Goal: Task Accomplishment & Management: Manage account settings

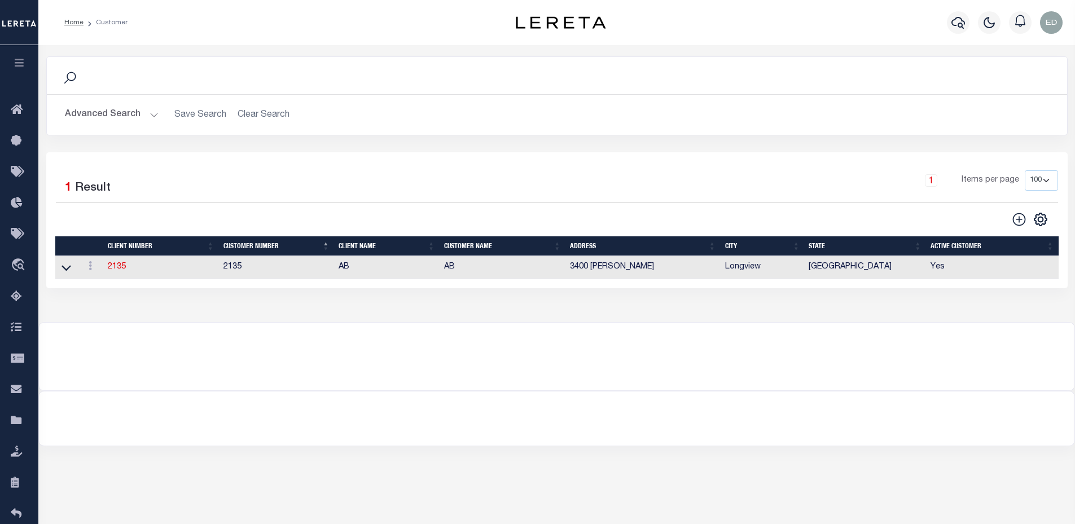
click at [107, 270] on td "2135" at bounding box center [160, 268] width 115 height 24
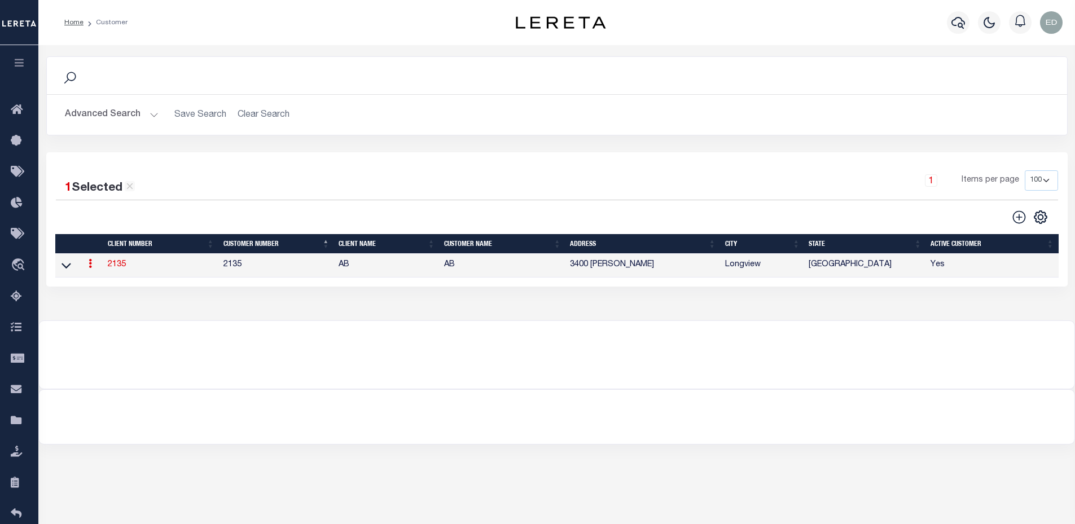
click at [113, 268] on link "2135" at bounding box center [117, 265] width 18 height 8
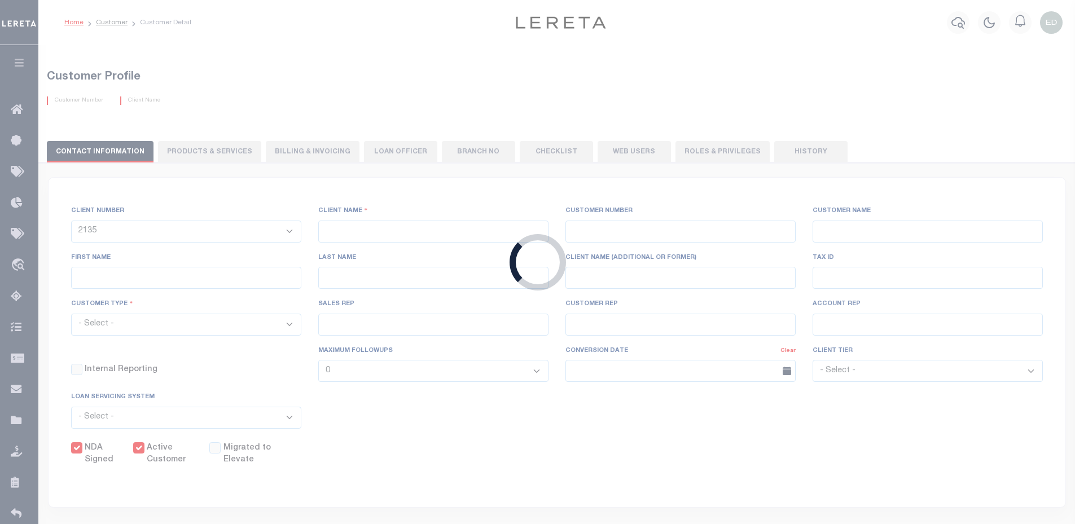
type input "AB"
type input "2135"
type input "AB"
type input "[PERSON_NAME]"
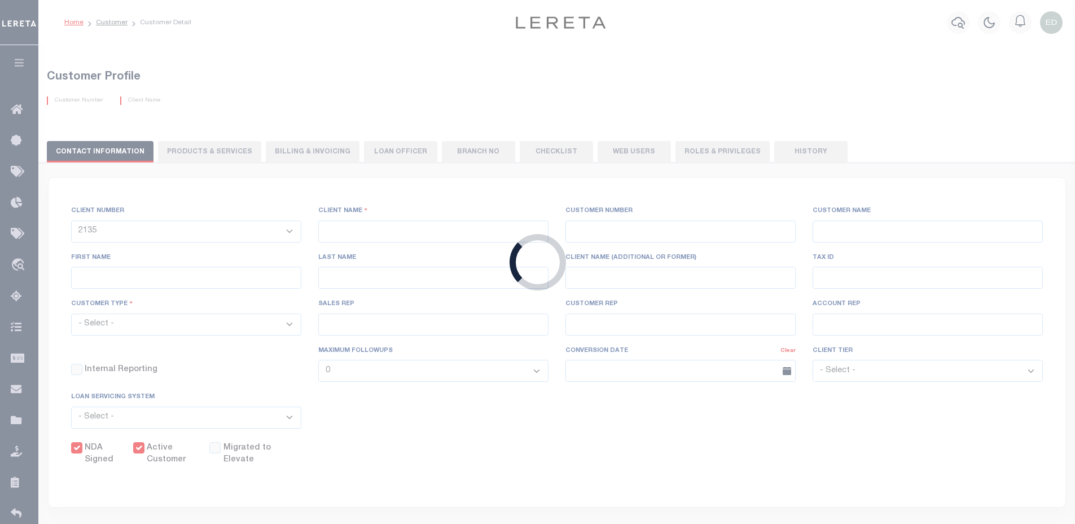
select select "Mixed Portfolio"
type input "[PERSON_NAME]"
select select "FIS"
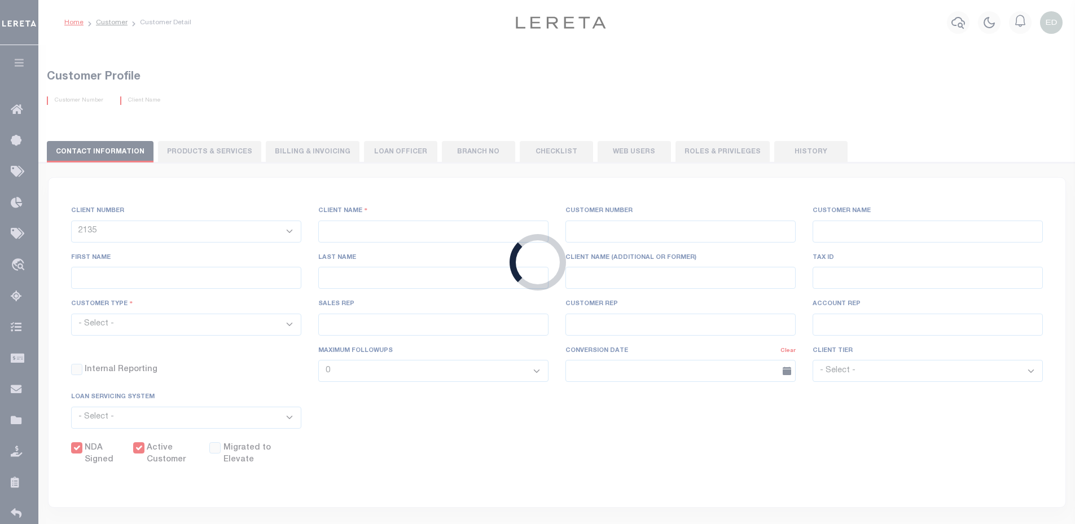
checkbox input "true"
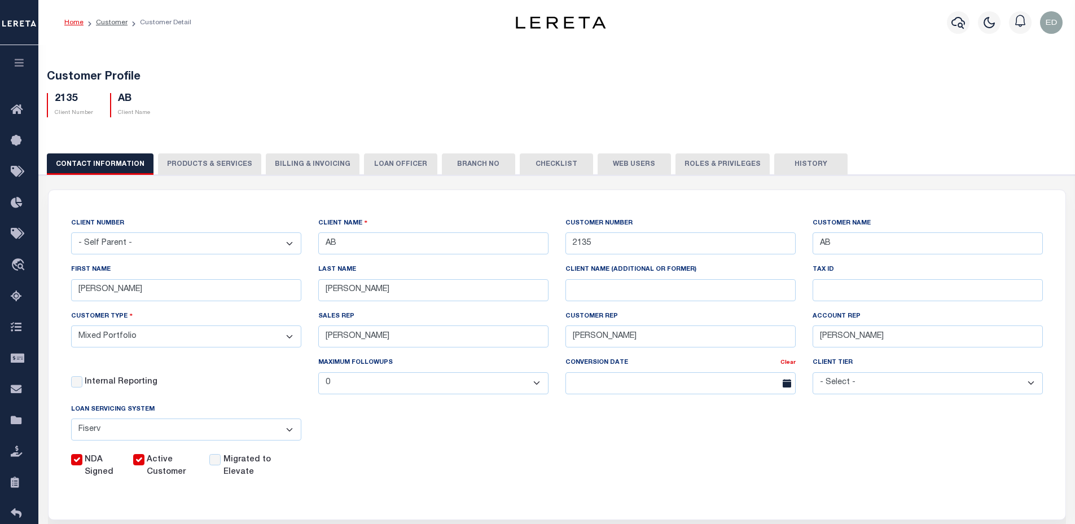
click at [364, 165] on button "LOAN OFFICER" at bounding box center [400, 163] width 73 height 21
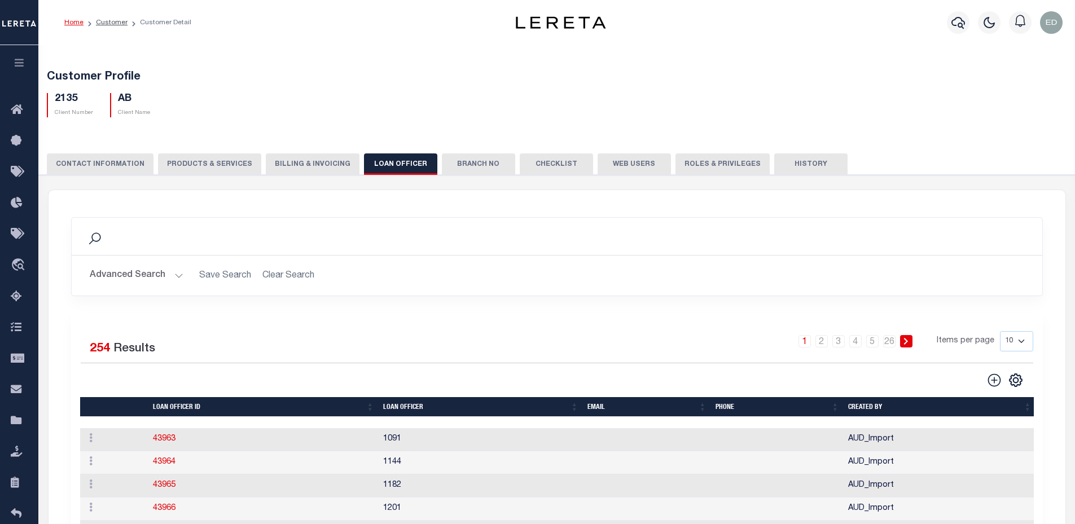
click at [613, 164] on button "Web Users" at bounding box center [633, 163] width 73 height 21
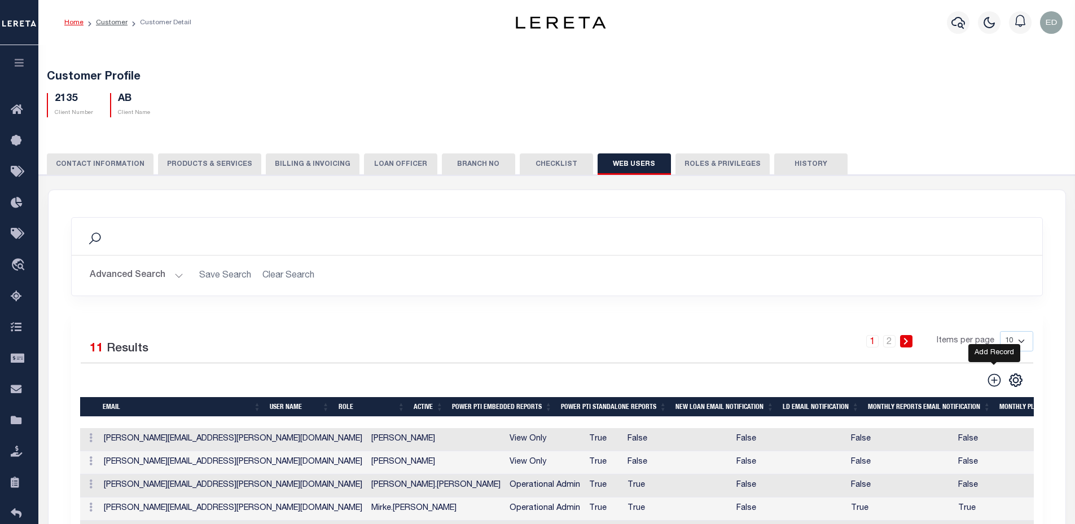
click at [998, 382] on icon at bounding box center [994, 380] width 15 height 15
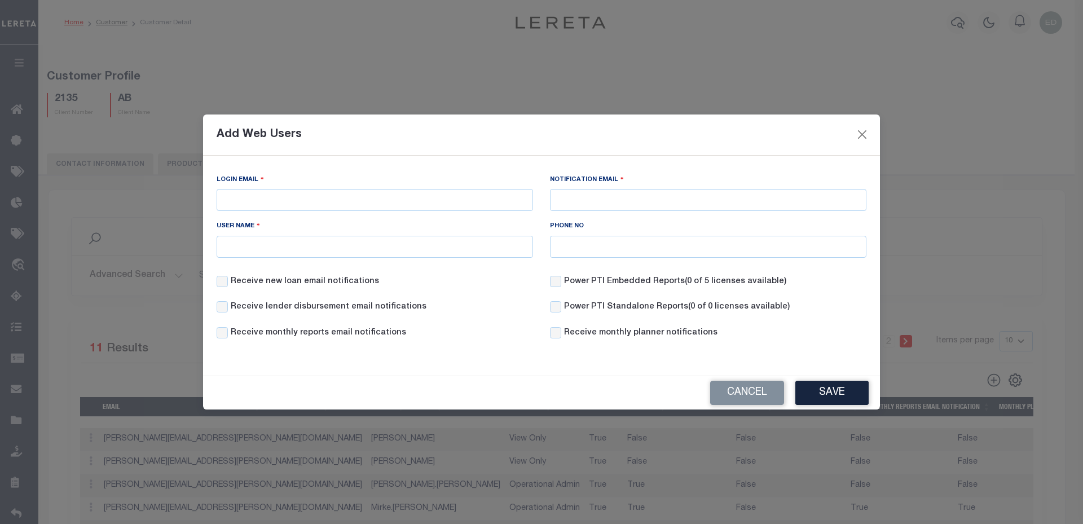
click at [318, 278] on label "Receive new loan email notifications" at bounding box center [305, 282] width 148 height 12
click at [228, 278] on input "Receive new loan email notifications" at bounding box center [222, 281] width 11 height 11
click at [318, 278] on label "Receive new loan email notifications" at bounding box center [305, 282] width 148 height 12
click at [228, 278] on input "Receive new loan email notifications" at bounding box center [222, 281] width 11 height 11
click at [318, 278] on label "Receive new loan email notifications" at bounding box center [305, 282] width 148 height 12
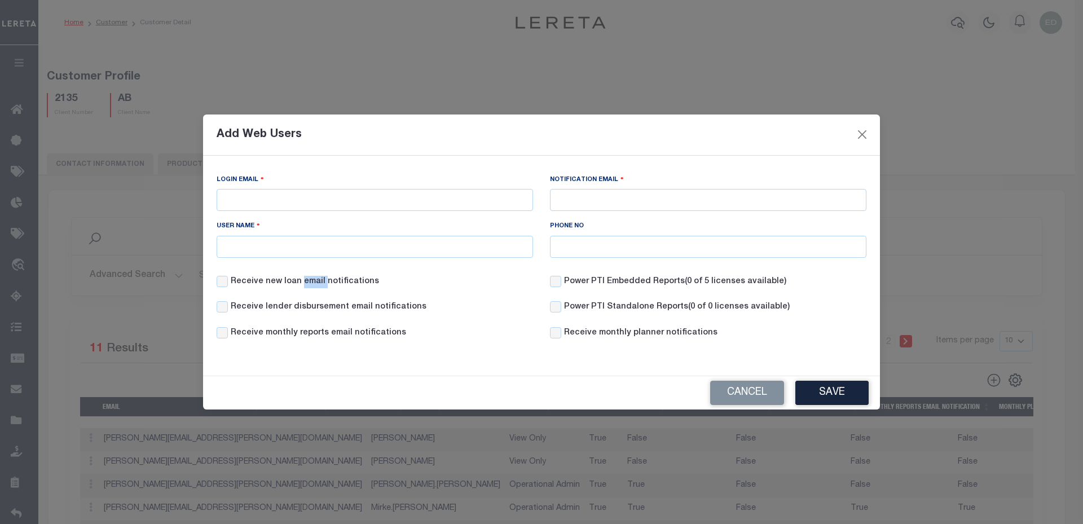
click at [228, 278] on input "Receive new loan email notifications" at bounding box center [222, 281] width 11 height 11
checkbox input "true"
copy div "Receive new loan email notifications"
click at [302, 303] on label "Receive lender disbursement email notifications" at bounding box center [329, 307] width 196 height 12
click at [228, 303] on input "Receive lender disbursement email notifications" at bounding box center [222, 306] width 11 height 11
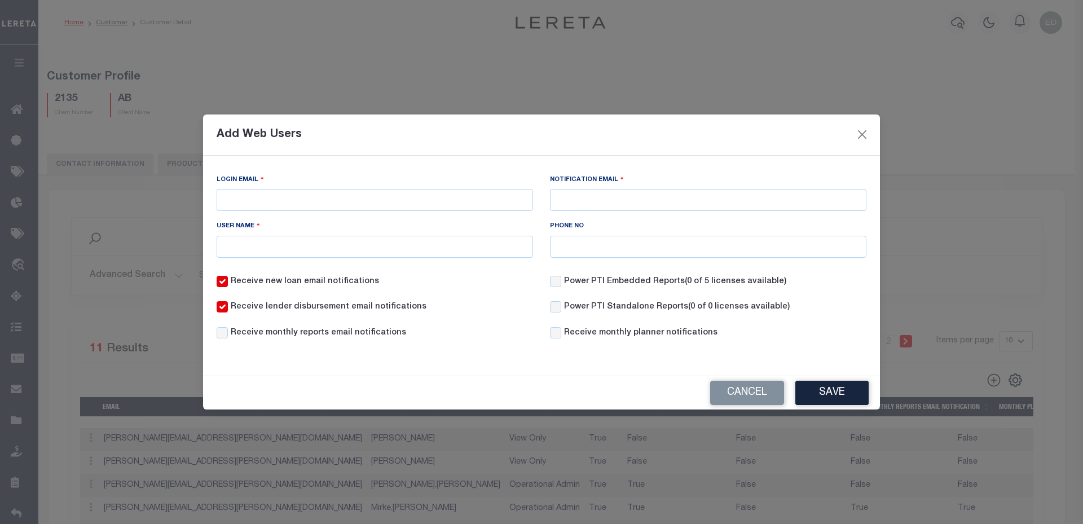
click at [302, 303] on label "Receive lender disbursement email notifications" at bounding box center [329, 307] width 196 height 12
click at [228, 303] on input "Receive lender disbursement email notifications" at bounding box center [222, 306] width 11 height 11
click at [302, 303] on label "Receive lender disbursement email notifications" at bounding box center [329, 307] width 196 height 12
click at [228, 303] on input "Receive lender disbursement email notifications" at bounding box center [222, 306] width 11 height 11
checkbox input "true"
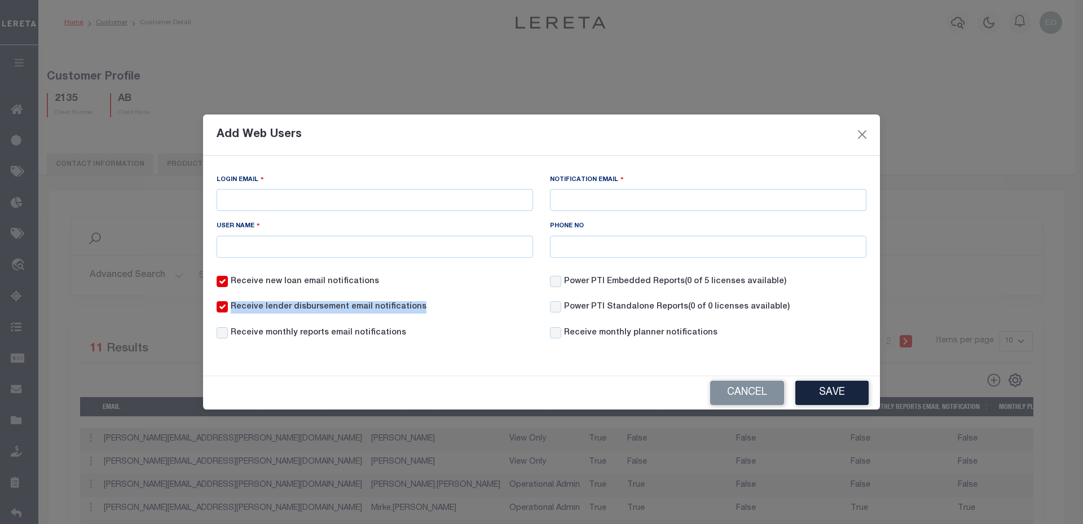
copy div "Receive lender disbursement email notifications"
click at [285, 332] on label "Receive monthly reports email notifications" at bounding box center [318, 333] width 175 height 12
click at [228, 332] on input "Receive monthly reports email notifications" at bounding box center [222, 332] width 11 height 11
click at [285, 332] on label "Receive monthly reports email notifications" at bounding box center [318, 333] width 175 height 12
click at [228, 332] on input "Receive monthly reports email notifications" at bounding box center [222, 332] width 11 height 11
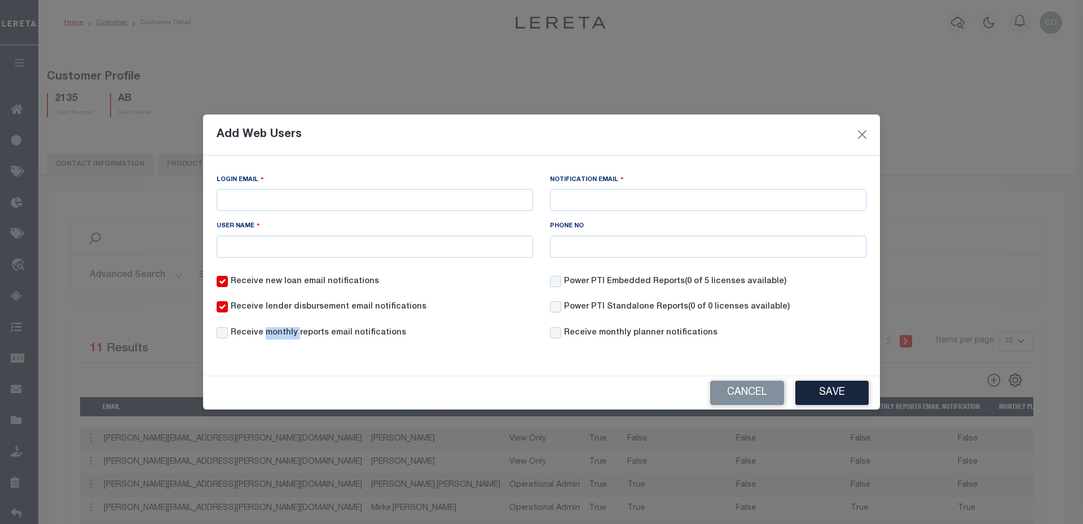
click at [285, 332] on label "Receive monthly reports email notifications" at bounding box center [318, 333] width 175 height 12
click at [228, 332] on input "Receive monthly reports email notifications" at bounding box center [222, 332] width 11 height 11
checkbox input "true"
copy div "Receive monthly reports email notifications"
click at [623, 281] on label "Power PTI Embedded Reports (0 of 5 licenses available)" at bounding box center [675, 282] width 222 height 12
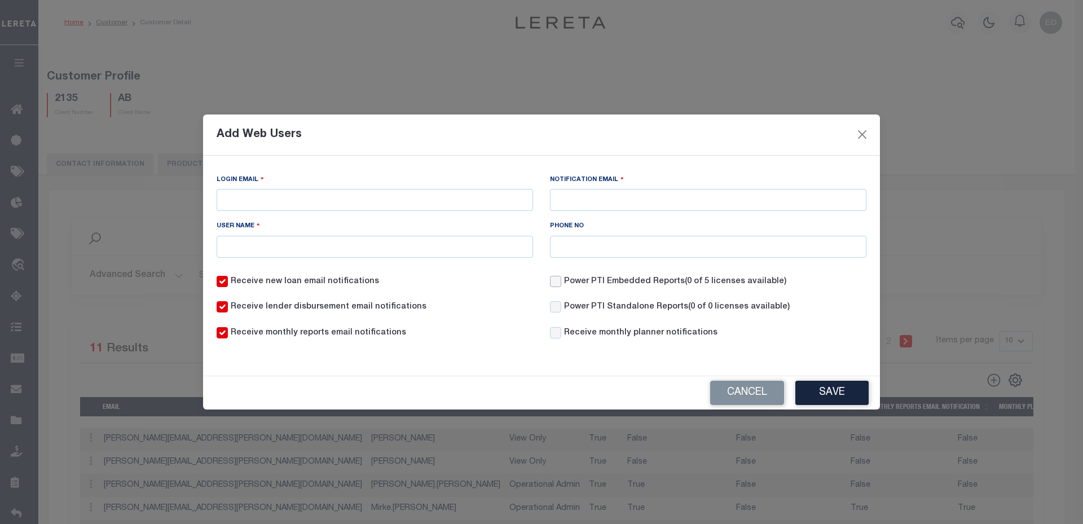
click at [561, 281] on input "Power PTI Embedded Reports (0 of 5 licenses available)" at bounding box center [555, 281] width 11 height 11
click at [623, 281] on label "Power PTI Embedded Reports (0 of 5 licenses available)" at bounding box center [675, 282] width 222 height 12
click at [561, 281] on input "Power PTI Embedded Reports (0 of 5 licenses available)" at bounding box center [555, 281] width 11 height 11
click at [623, 281] on label "Power PTI Embedded Reports (0 of 5 licenses available)" at bounding box center [675, 282] width 222 height 12
click at [561, 281] on input "Power PTI Embedded Reports (0 of 5 licenses available)" at bounding box center [555, 281] width 11 height 11
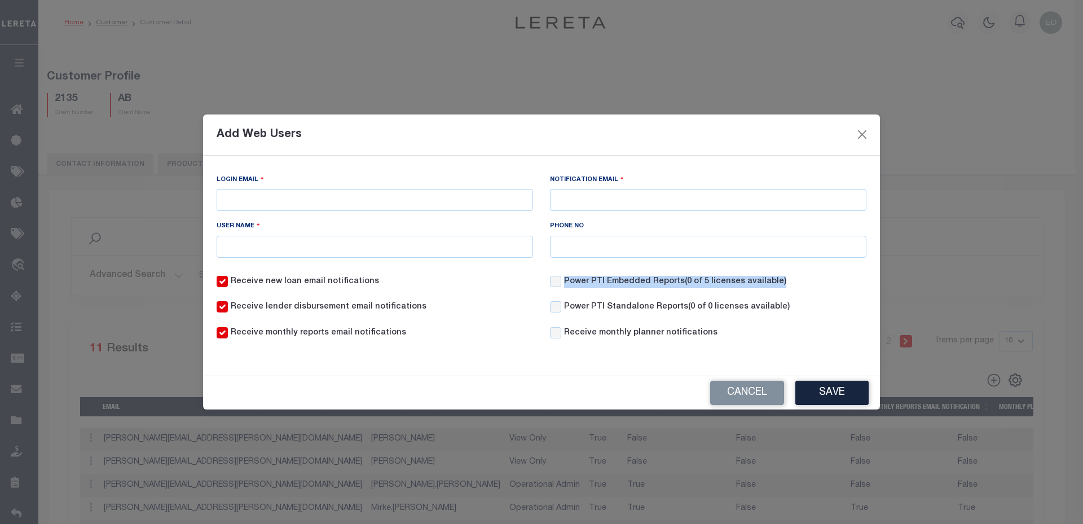
checkbox input "true"
copy div "Power PTI Embedded Reports (0 of 5 licenses available)"
click at [618, 307] on label "Power PTI Standalone Reports (0 of 0 licenses available)" at bounding box center [677, 307] width 226 height 12
click at [561, 307] on input "Power PTI Standalone Reports (0 of 0 licenses available)" at bounding box center [555, 306] width 11 height 11
click at [618, 307] on label "Power PTI Standalone Reports (0 of 0 licenses available)" at bounding box center [677, 307] width 226 height 12
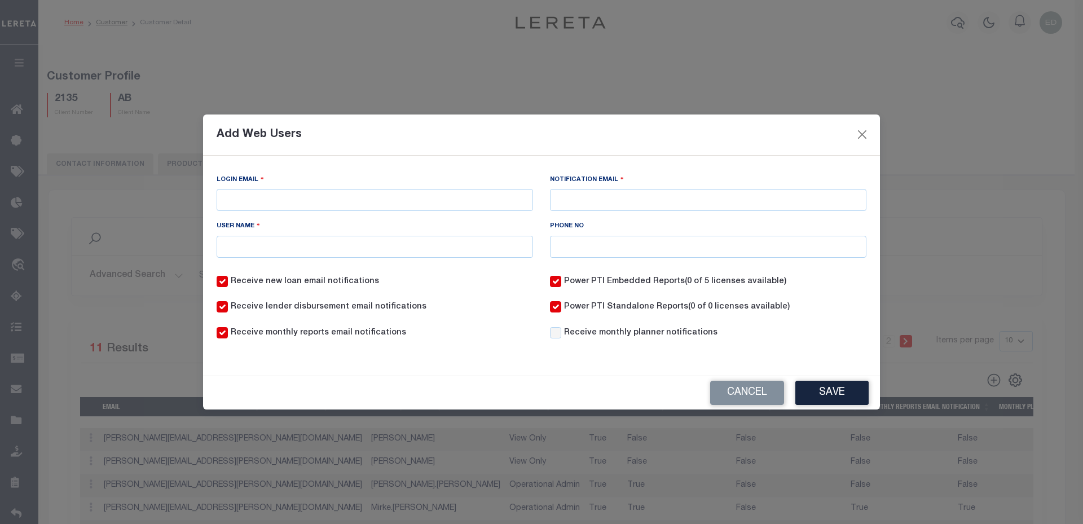
click at [561, 307] on input "Power PTI Standalone Reports (0 of 0 licenses available)" at bounding box center [555, 306] width 11 height 11
click at [618, 307] on label "Power PTI Standalone Reports (0 of 0 licenses available)" at bounding box center [677, 307] width 226 height 12
click at [561, 307] on input "Power PTI Standalone Reports (0 of 0 licenses available)" at bounding box center [555, 306] width 11 height 11
checkbox input "true"
copy div "Power PTI Standalone Reports (0 of 0 licenses available)"
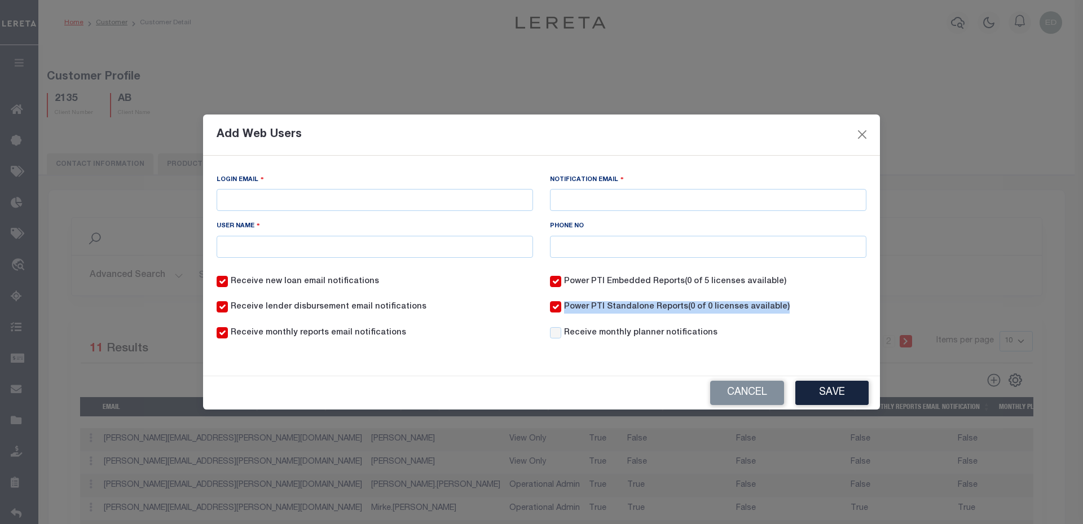
click at [604, 337] on label "Receive monthly planner notifications" at bounding box center [640, 333] width 153 height 12
click at [561, 337] on input "Receive monthly planner notifications" at bounding box center [555, 332] width 11 height 11
click at [604, 337] on label "Receive monthly planner notifications" at bounding box center [640, 333] width 153 height 12
click at [561, 337] on input "Receive monthly planner notifications" at bounding box center [555, 332] width 11 height 11
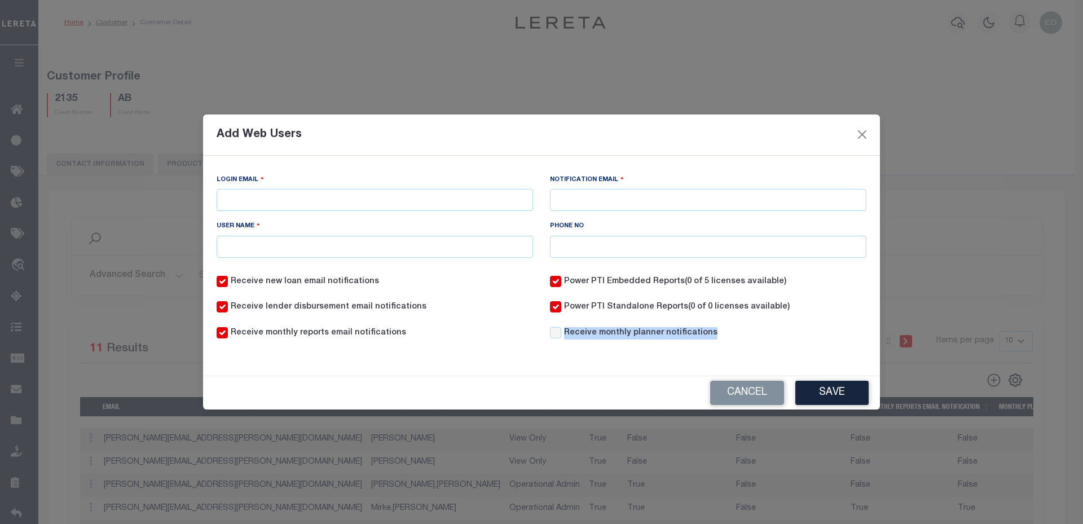
click at [604, 337] on label "Receive monthly planner notifications" at bounding box center [640, 333] width 153 height 12
click at [561, 337] on input "Receive monthly planner notifications" at bounding box center [555, 332] width 11 height 11
checkbox input "true"
copy div "Receive monthly planner notifications Cancel Save Address 1 Attention to Addres…"
